Goal: Task Accomplishment & Management: Use online tool/utility

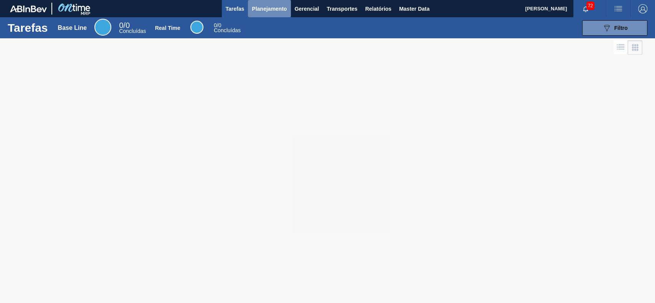
click at [274, 16] on button "Planejamento" at bounding box center [269, 8] width 43 height 17
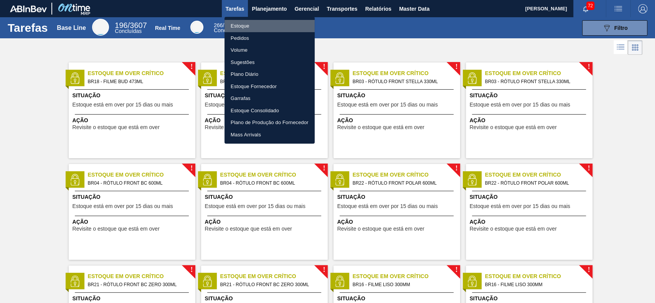
click at [265, 23] on li "Estoque" at bounding box center [269, 26] width 90 height 12
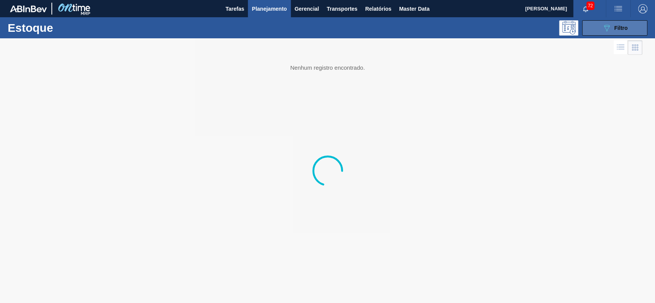
click at [614, 25] on div "089F7B8B-B2A5-4AFE-B5C0-19BA573D28AC Filtro" at bounding box center [615, 27] width 26 height 9
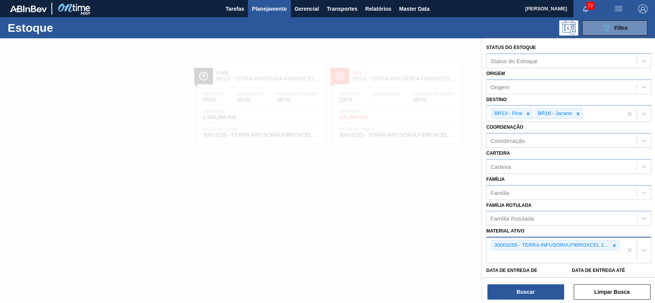
click at [607, 247] on div "30003255 - TERRA INFUSORIA;FIBROXCEL 10;;" at bounding box center [551, 246] width 118 height 10
click at [610, 247] on div at bounding box center [614, 246] width 8 height 10
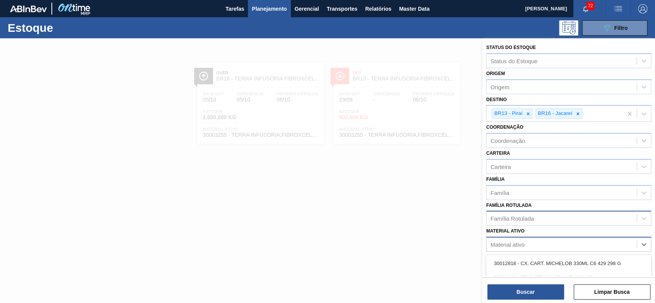
click at [554, 213] on div "Família Rotulada" at bounding box center [561, 218] width 150 height 11
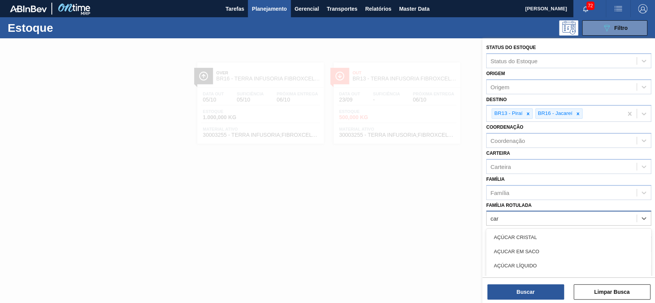
type Rotulada "carv"
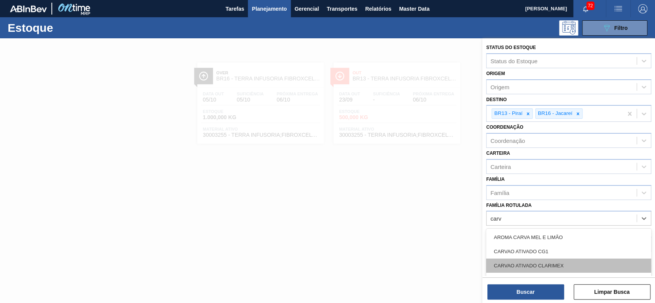
click at [531, 263] on div "CARVAO ATIVADO CLARIMEX" at bounding box center [568, 266] width 165 height 14
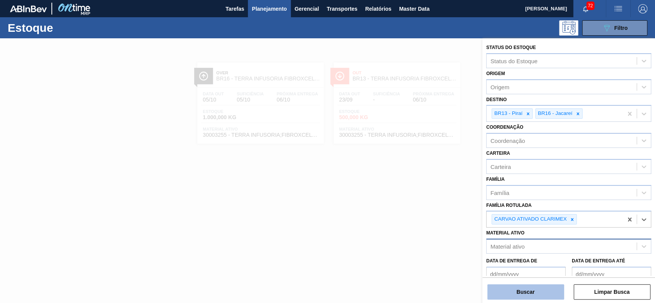
click at [526, 289] on button "Buscar" at bounding box center [525, 292] width 77 height 15
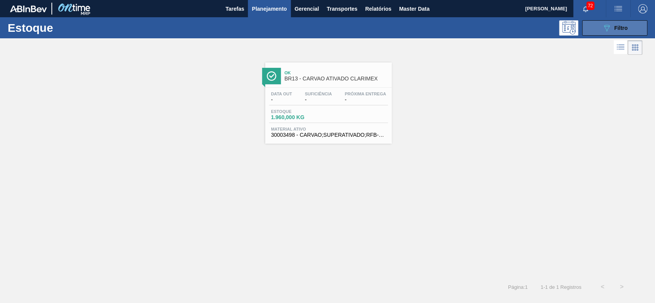
click at [612, 29] on div "089F7B8B-B2A5-4AFE-B5C0-19BA573D28AC Filtro" at bounding box center [615, 27] width 26 height 9
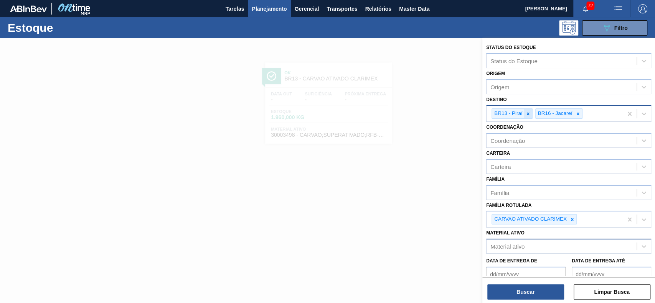
drag, startPoint x: 527, startPoint y: 115, endPoint x: 543, endPoint y: 118, distance: 16.0
click at [528, 115] on icon at bounding box center [527, 113] width 5 height 5
click at [535, 115] on icon at bounding box center [533, 113] width 5 height 5
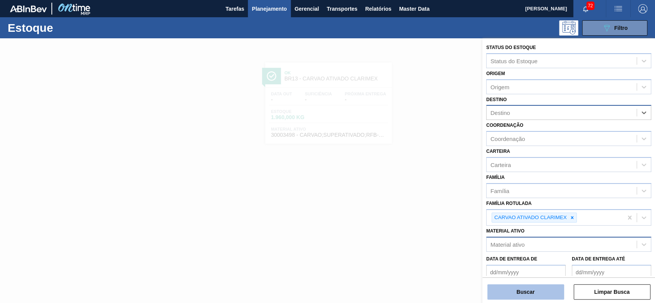
click at [538, 296] on button "Buscar" at bounding box center [525, 292] width 77 height 15
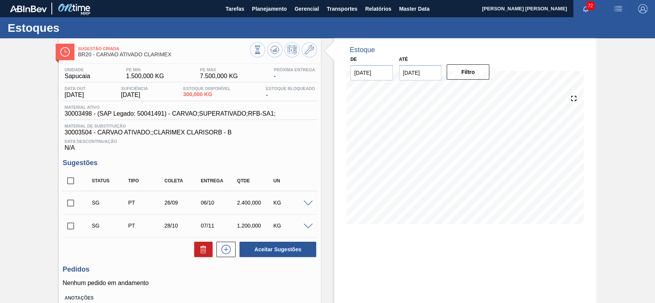
click at [305, 203] on span at bounding box center [307, 204] width 9 height 6
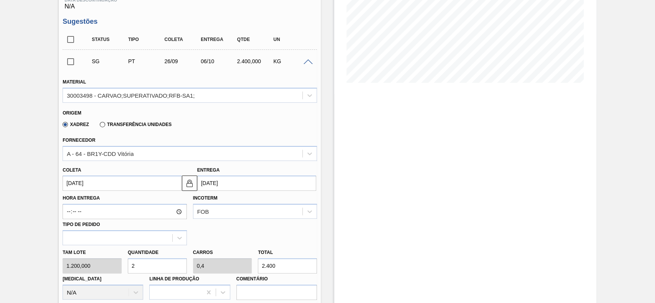
scroll to position [153, 0]
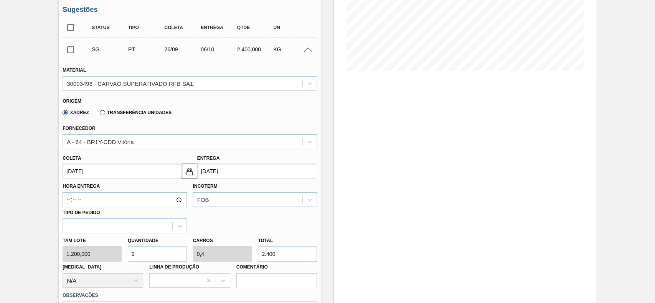
click at [103, 116] on div "Transferência Unidades" at bounding box center [134, 112] width 75 height 7
click at [102, 115] on label "Transferência Unidades" at bounding box center [136, 112] width 72 height 5
click at [99, 114] on input "Transferência Unidades" at bounding box center [99, 114] width 0 height 0
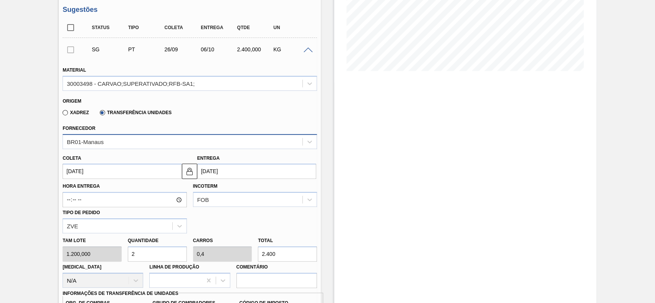
click at [125, 139] on div "BR01-Manaus" at bounding box center [182, 141] width 239 height 11
type input "via"
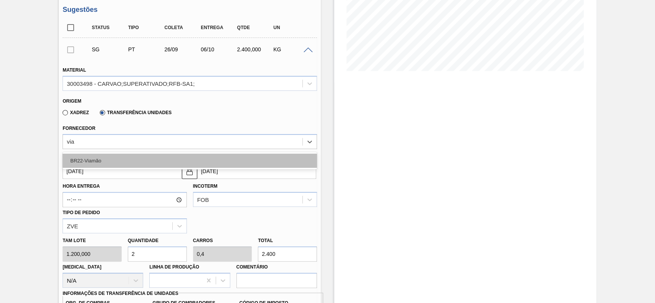
click at [111, 157] on div "BR22-Viamão" at bounding box center [190, 161] width 254 height 14
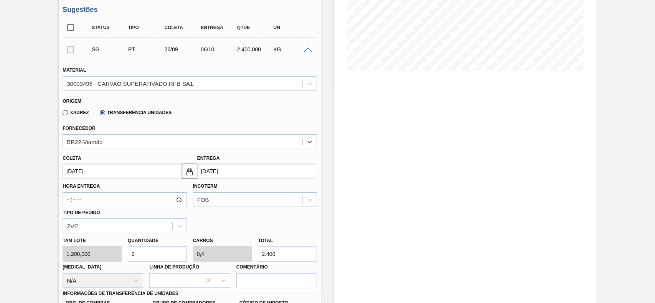
click at [111, 171] on input "26/09/2025" at bounding box center [122, 171] width 119 height 15
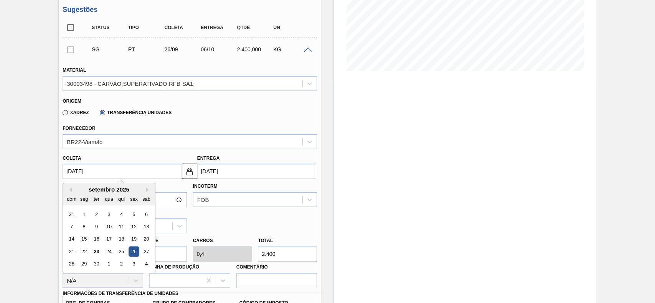
click at [111, 171] on input "26/09/2025" at bounding box center [122, 171] width 119 height 15
click at [113, 253] on div "24" at bounding box center [109, 252] width 10 height 10
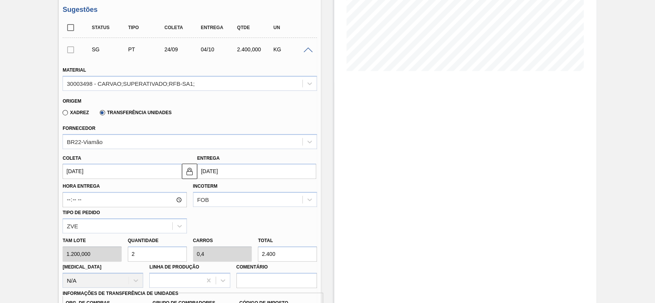
type input "24/09/2025"
type input "04/10/2025"
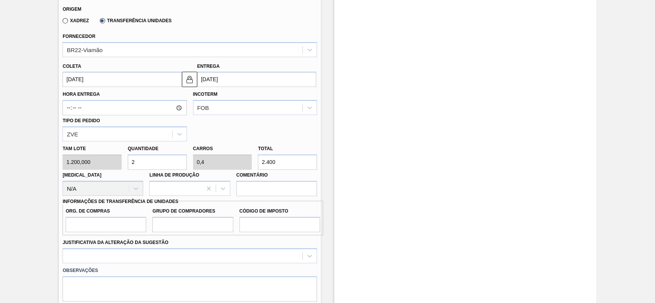
scroll to position [256, 0]
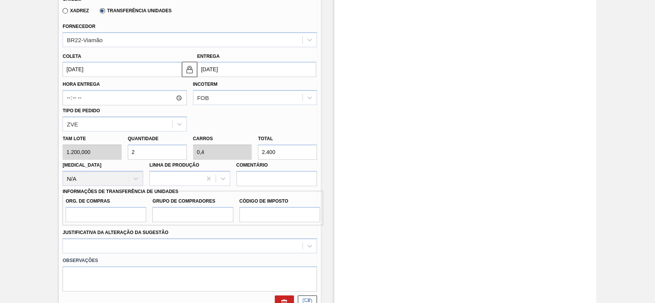
click at [148, 158] on input "2" at bounding box center [157, 152] width 59 height 15
click at [304, 153] on input "2.400" at bounding box center [287, 152] width 59 height 15
type input "0,003"
type input "0,001"
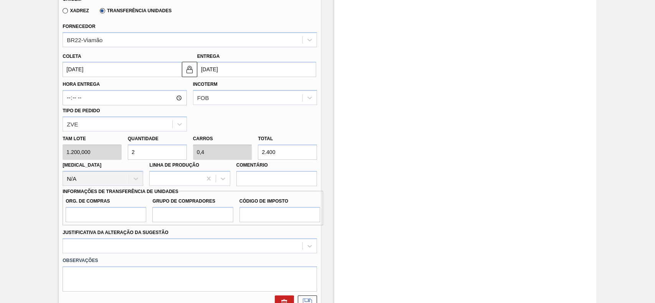
type input "4"
type input "0,033"
type input "0,007"
type input "40"
type input "0,333"
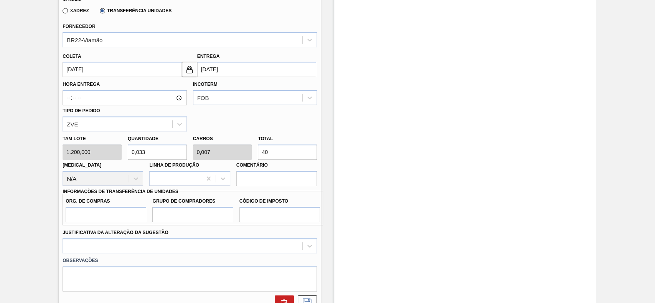
type input "0,067"
type input "400"
drag, startPoint x: 122, startPoint y: 211, endPoint x: 120, endPoint y: 219, distance: 8.7
click at [122, 211] on input "Org. de Compras" at bounding box center [106, 214] width 81 height 15
type input "BR00"
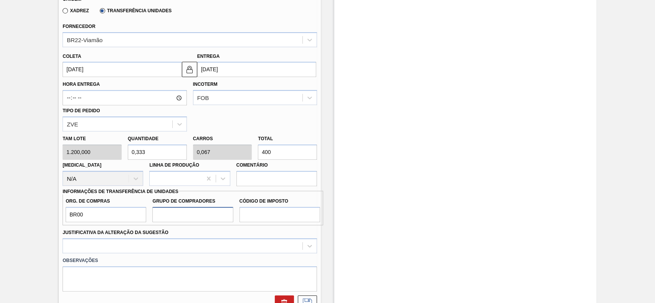
drag, startPoint x: 173, startPoint y: 221, endPoint x: 176, endPoint y: 223, distance: 4.5
click at [173, 221] on input "Grupo de Compradores" at bounding box center [192, 214] width 81 height 15
type input "A01"
click at [251, 218] on input "Código de Imposto" at bounding box center [279, 214] width 81 height 15
type input "I1"
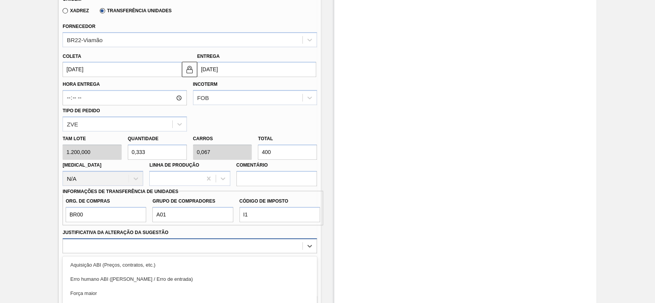
drag, startPoint x: 153, startPoint y: 247, endPoint x: 128, endPoint y: 278, distance: 39.5
click at [153, 248] on div "option Master data incorreto ABI (LT, MOQ, etc.) focused, 5 of 18. 18 results a…" at bounding box center [190, 246] width 254 height 15
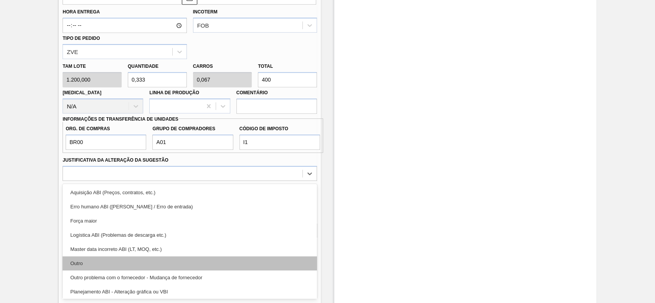
click at [120, 270] on div "Outro" at bounding box center [190, 264] width 254 height 14
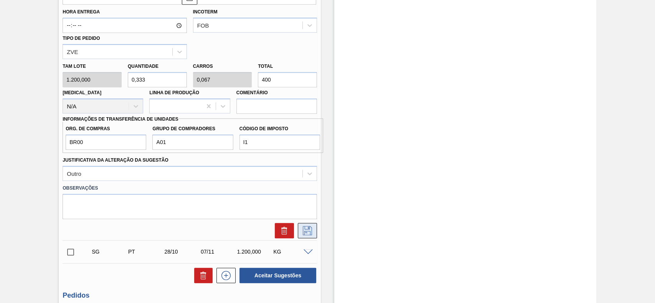
click at [308, 234] on icon at bounding box center [307, 230] width 12 height 9
click at [313, 236] on button at bounding box center [307, 230] width 19 height 15
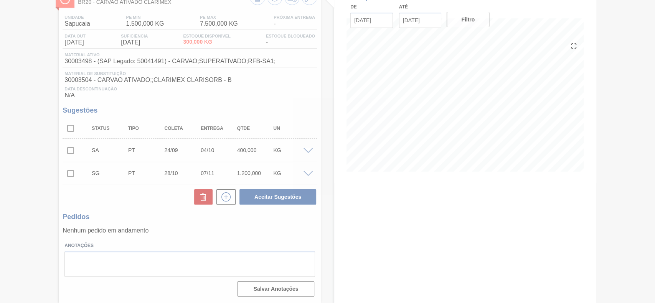
scroll to position [54, 0]
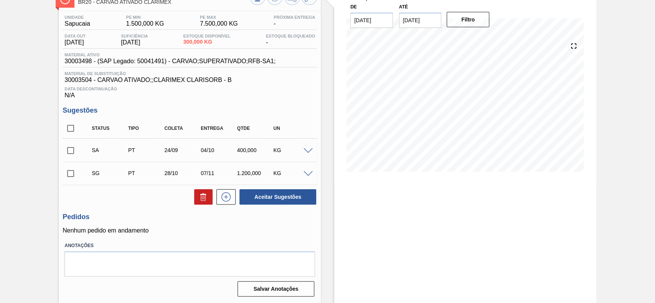
click at [75, 148] on input "checkbox" at bounding box center [71, 151] width 16 height 16
click at [300, 192] on button "Aceitar Sugestões" at bounding box center [277, 197] width 77 height 15
checkbox input "false"
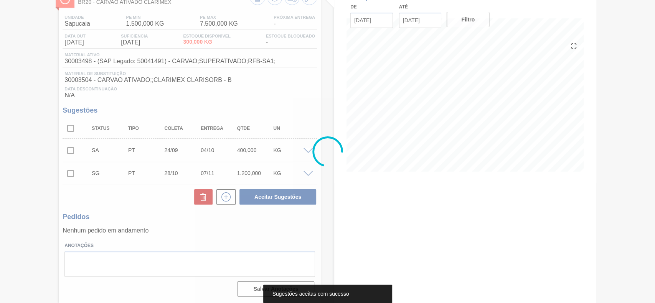
scroll to position [44, 0]
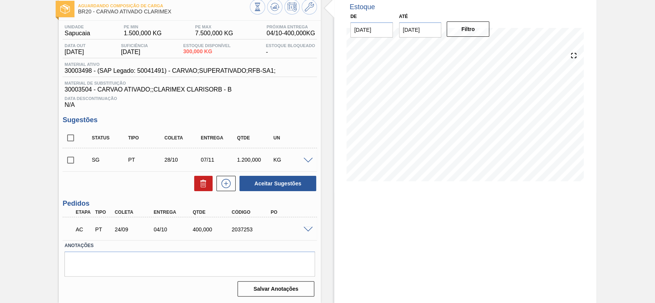
click at [305, 228] on span at bounding box center [307, 230] width 9 height 6
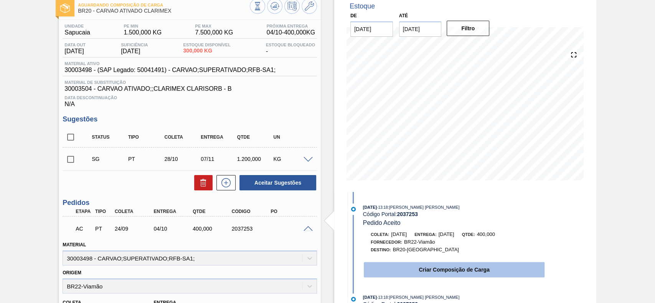
click at [437, 268] on button "Criar Composição de Carga" at bounding box center [454, 269] width 181 height 15
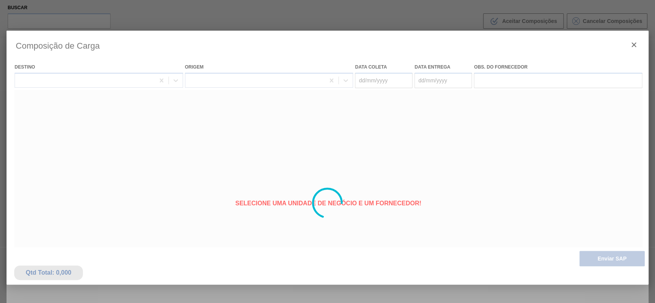
type coleta "24/09/2025"
type entrega "04/10/2025"
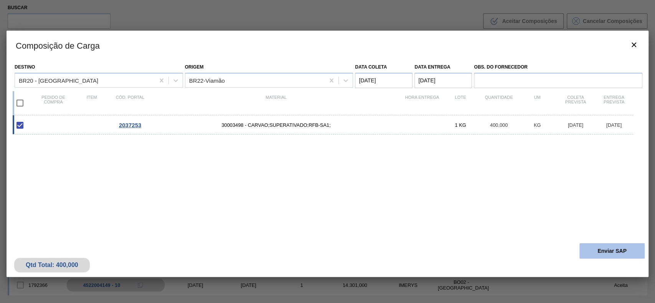
click at [604, 254] on button "Enviar SAP" at bounding box center [611, 251] width 65 height 15
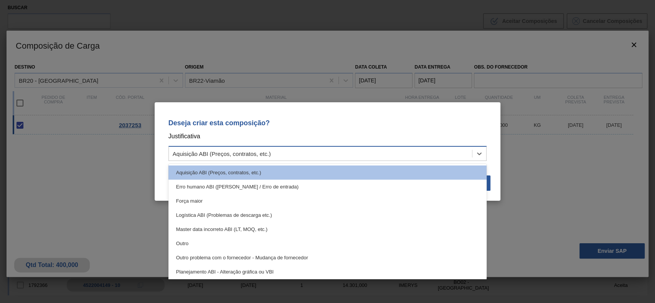
click at [319, 146] on div "Aquisição ABI (Preços, contratos, etc.)" at bounding box center [327, 153] width 318 height 15
drag, startPoint x: 219, startPoint y: 240, endPoint x: 384, endPoint y: 217, distance: 167.3
click at [219, 240] on div "Outro" at bounding box center [327, 244] width 318 height 14
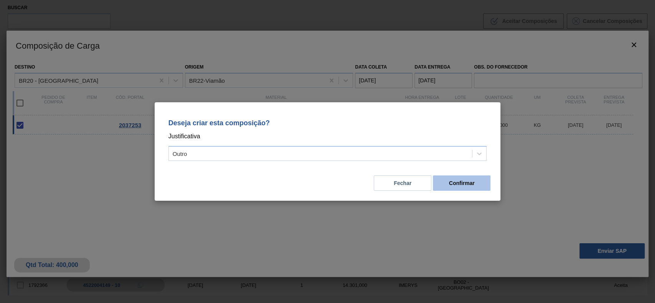
click at [460, 186] on button "Confirmar" at bounding box center [462, 183] width 58 height 15
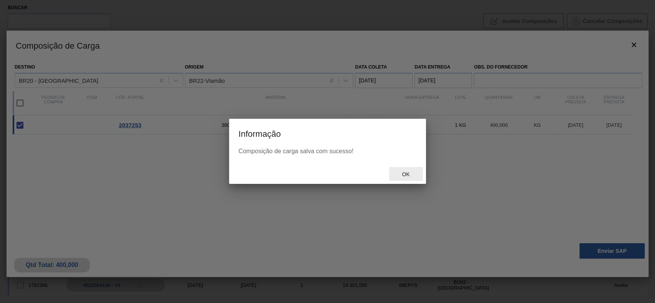
click at [407, 177] on span "Ok" at bounding box center [406, 175] width 20 height 6
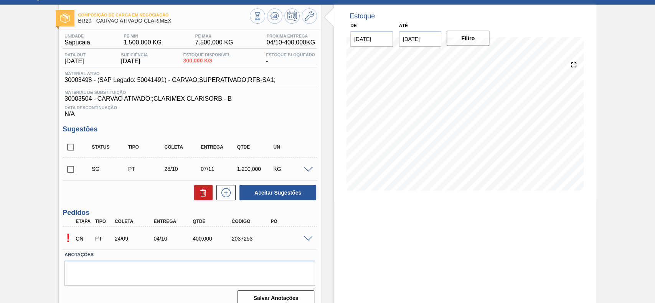
scroll to position [44, 0]
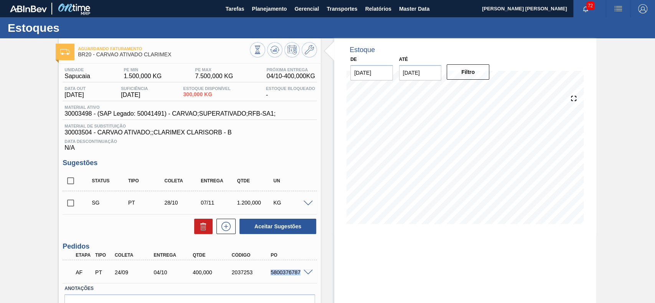
drag, startPoint x: 270, startPoint y: 272, endPoint x: 299, endPoint y: 273, distance: 29.2
click at [299, 273] on div "5800376787" at bounding box center [290, 273] width 43 height 6
copy div "5800376787"
